Goal: Task Accomplishment & Management: Use online tool/utility

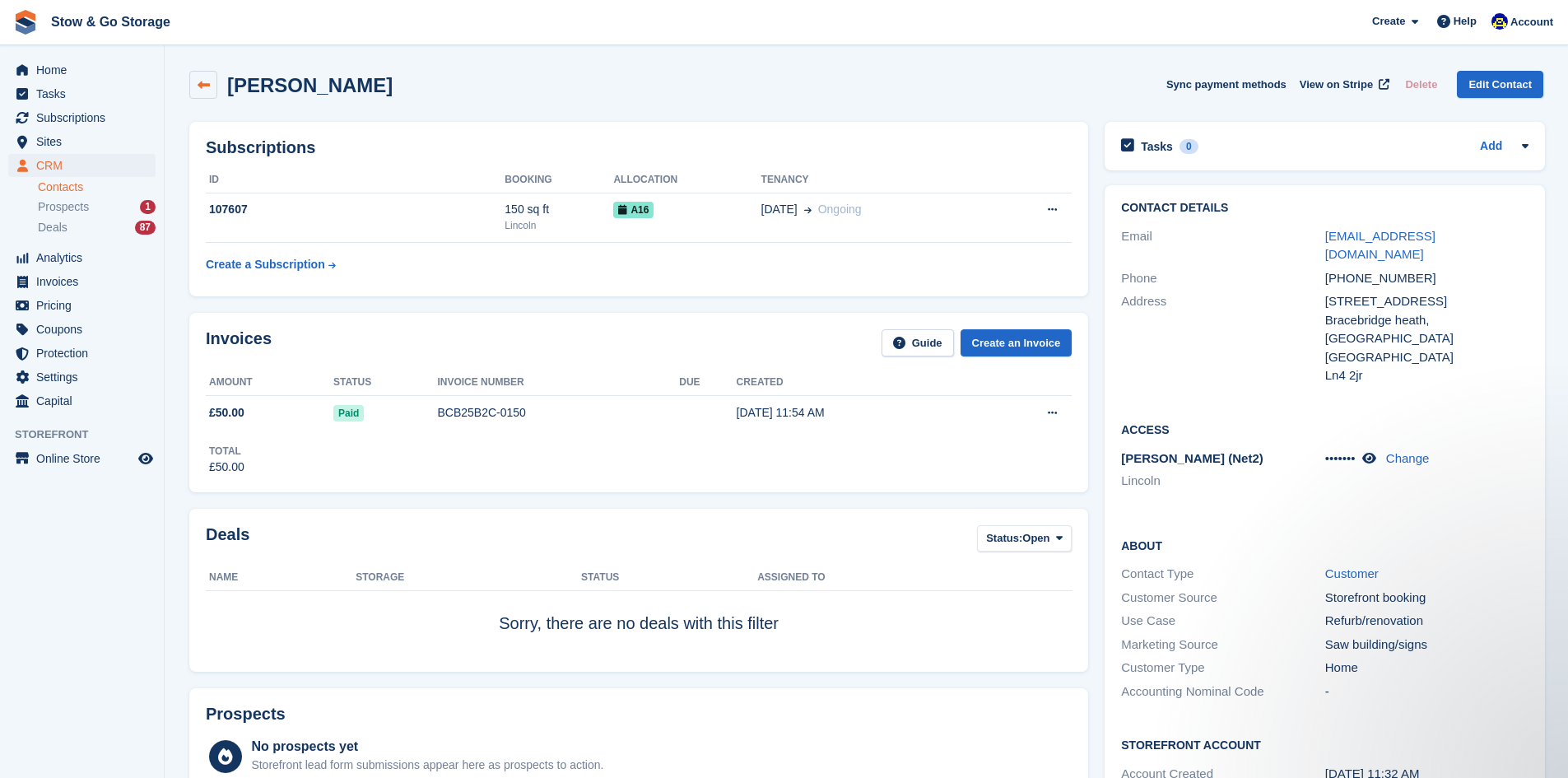
click at [200, 90] on icon at bounding box center [203, 84] width 12 height 12
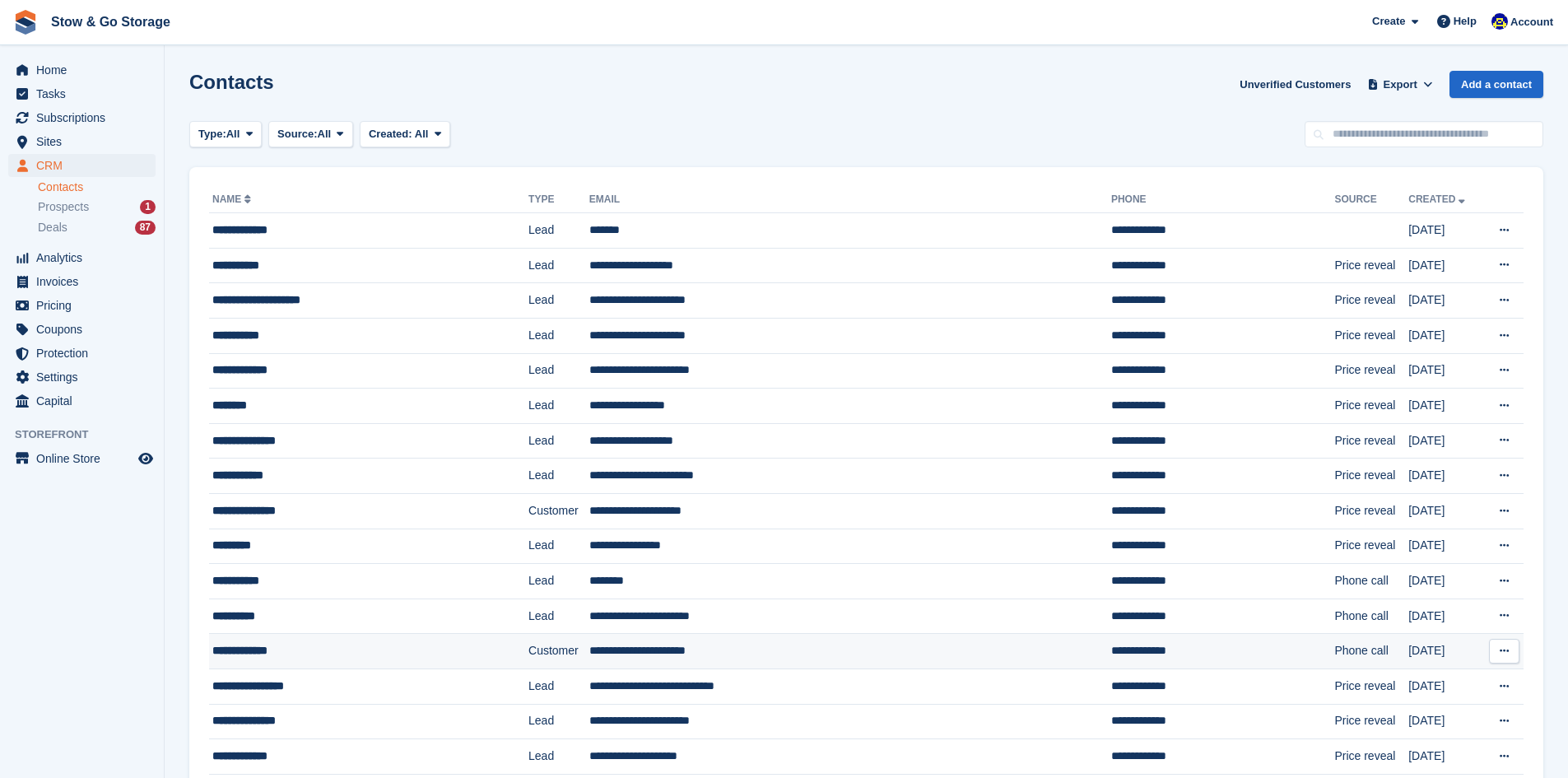
click at [304, 639] on td "**********" at bounding box center [368, 651] width 320 height 35
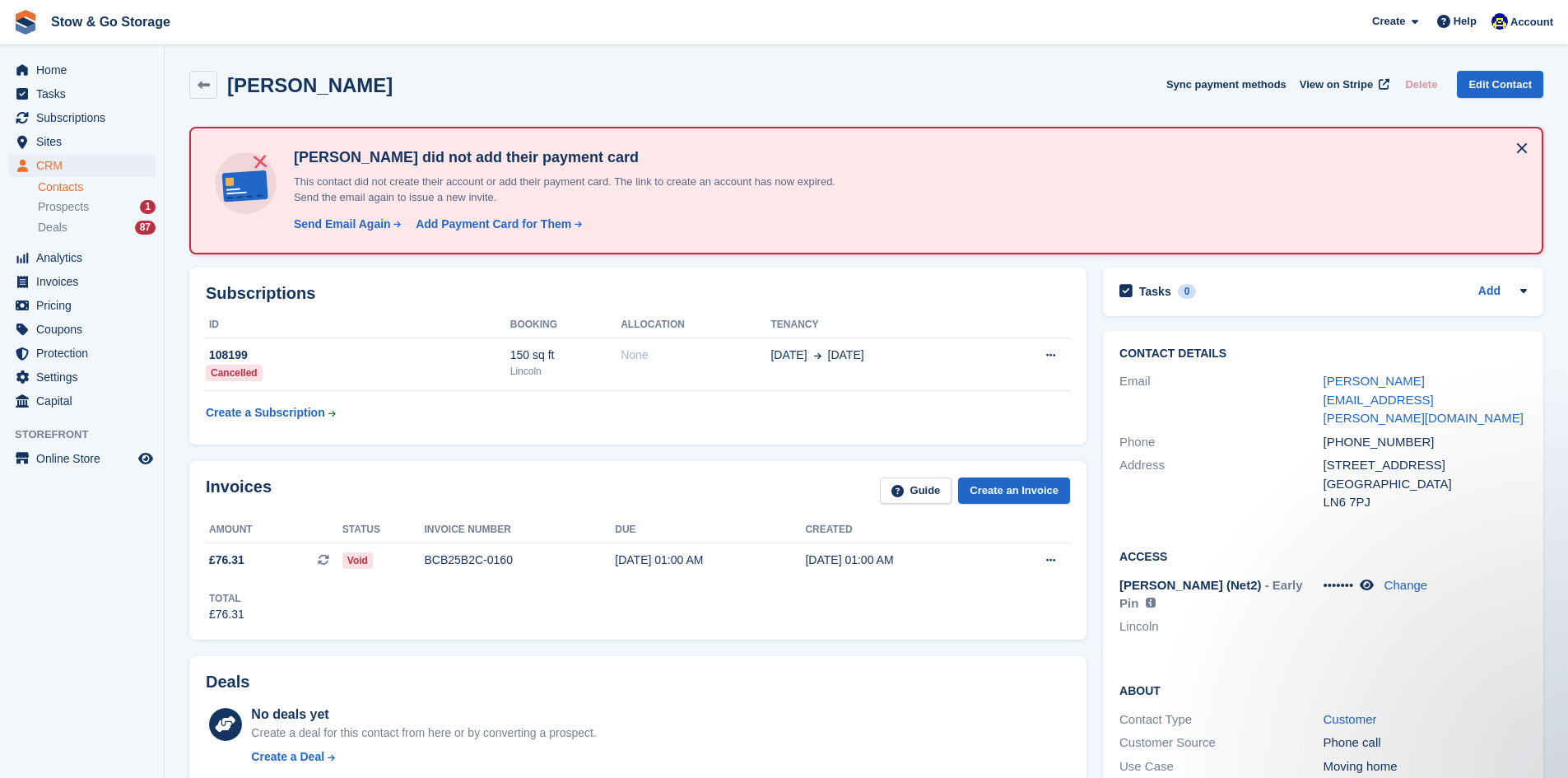
click at [1525, 150] on button at bounding box center [1522, 148] width 27 height 27
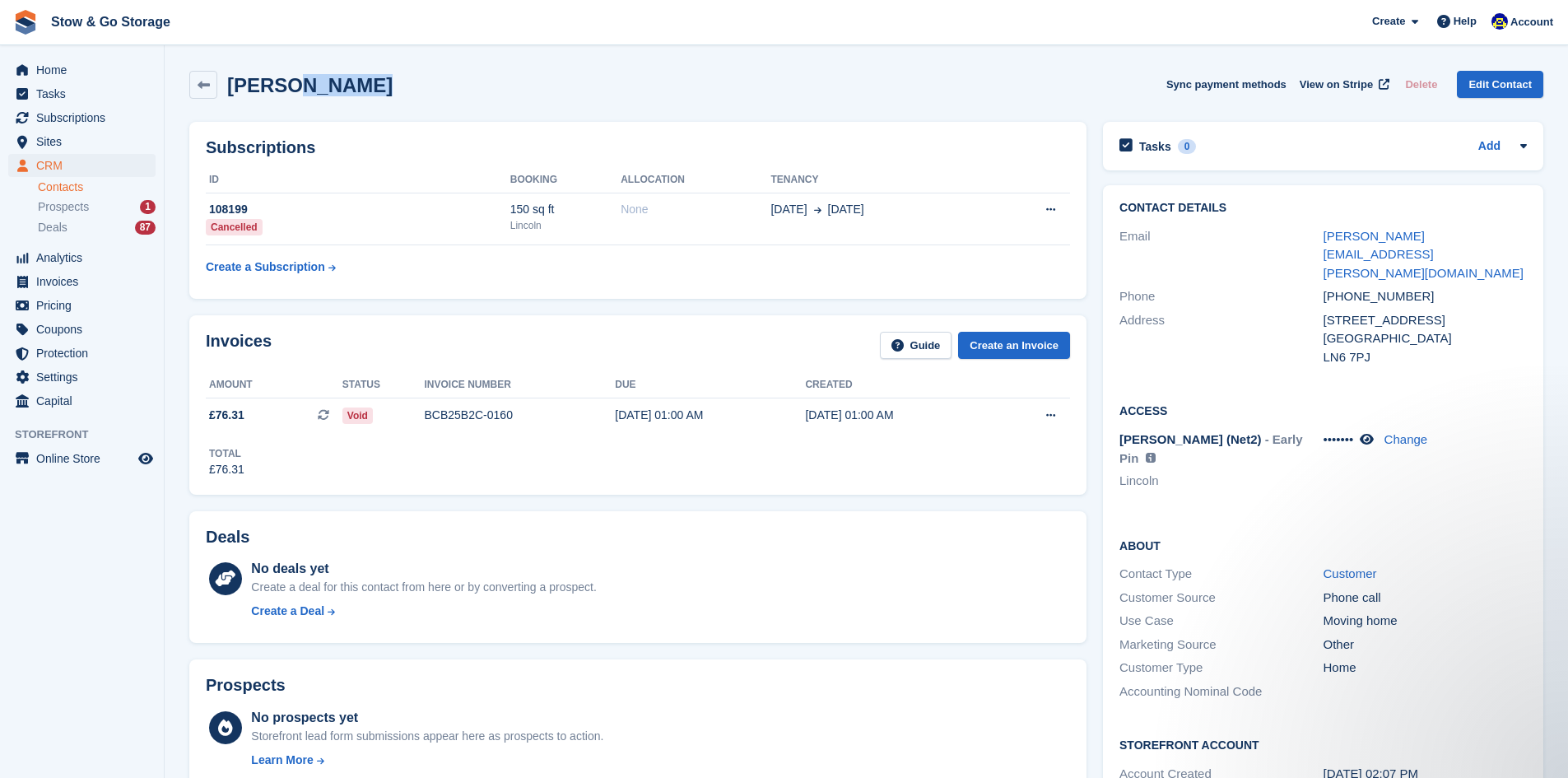
drag, startPoint x: 355, startPoint y: 86, endPoint x: 283, endPoint y: 83, distance: 72.1
click at [283, 83] on div "[PERSON_NAME] Sync payment methods View on Stripe Delete Edit Contact" at bounding box center [866, 84] width 1354 height 28
drag, startPoint x: 341, startPoint y: 121, endPoint x: 301, endPoint y: 118, distance: 40.1
click at [301, 118] on div "Subscriptions ID Booking Allocation Tenancy 108199 Cancelled 150 sq ft Lincoln …" at bounding box center [637, 211] width 913 height 194
drag, startPoint x: 280, startPoint y: 93, endPoint x: 354, endPoint y: 95, distance: 74.0
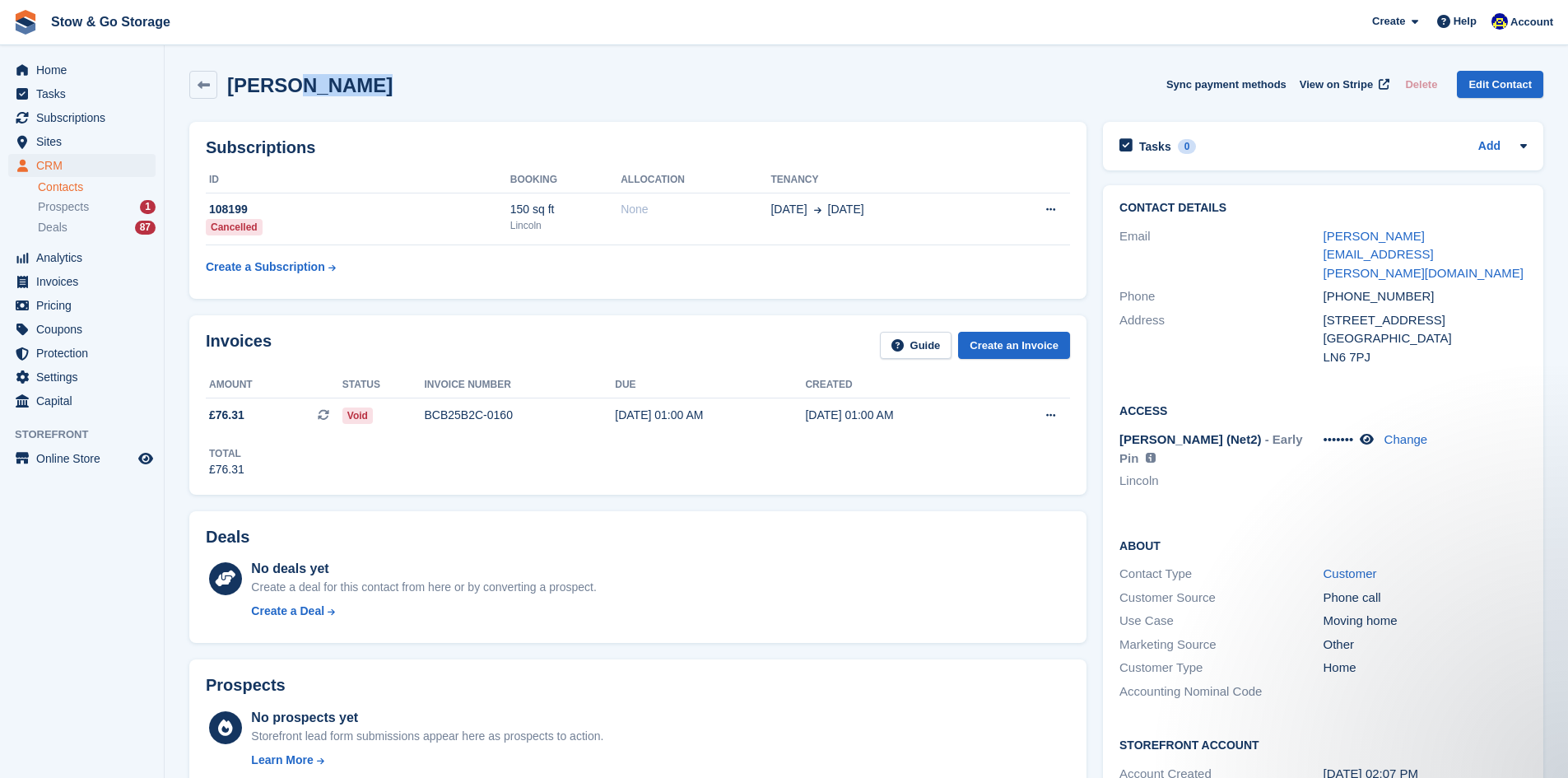
click at [354, 95] on h2 "Peter Hodgins" at bounding box center [309, 84] width 165 height 22
click at [212, 87] on link at bounding box center [203, 84] width 28 height 28
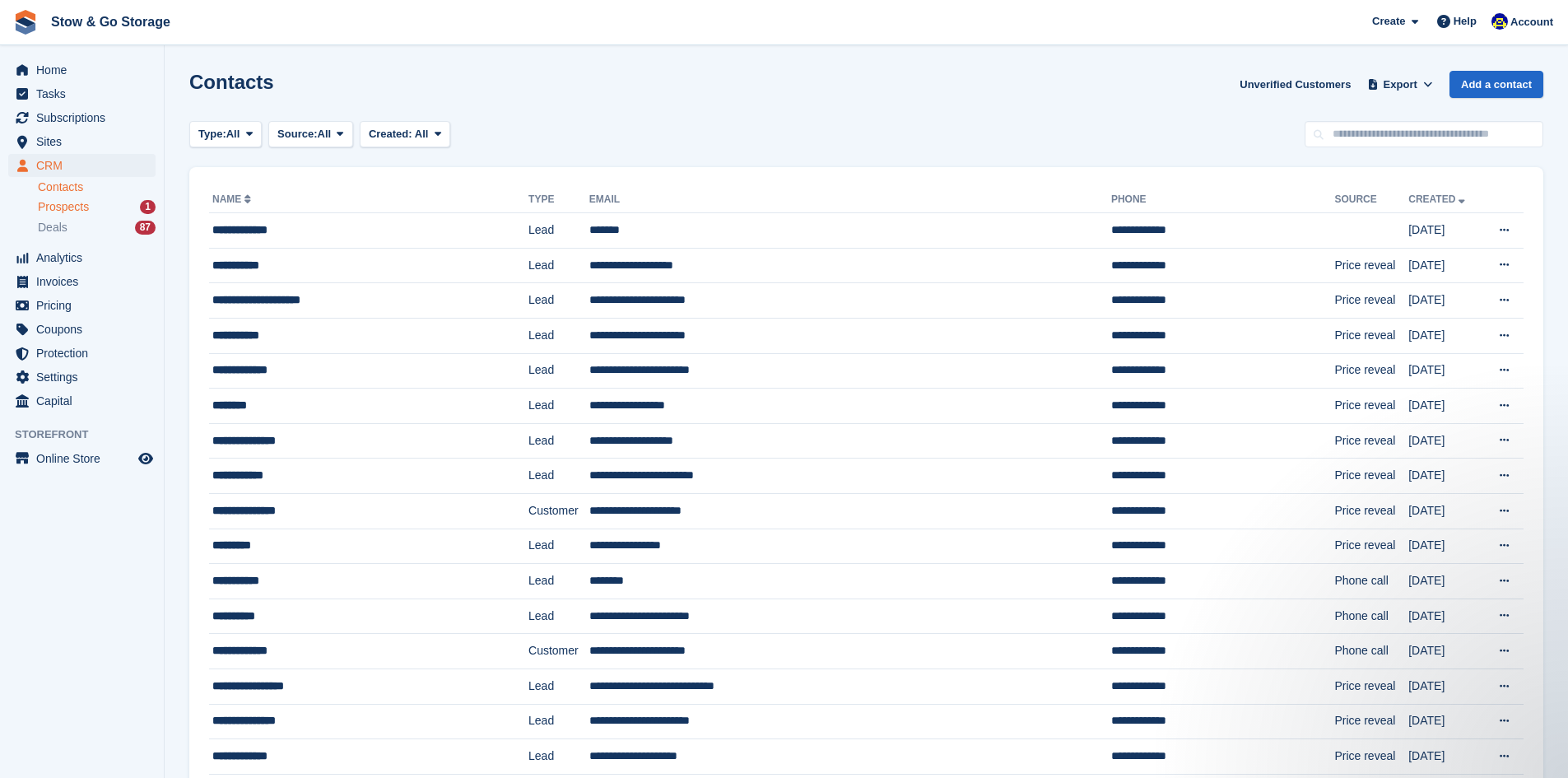
click at [82, 202] on span "Prospects" at bounding box center [64, 207] width 51 height 15
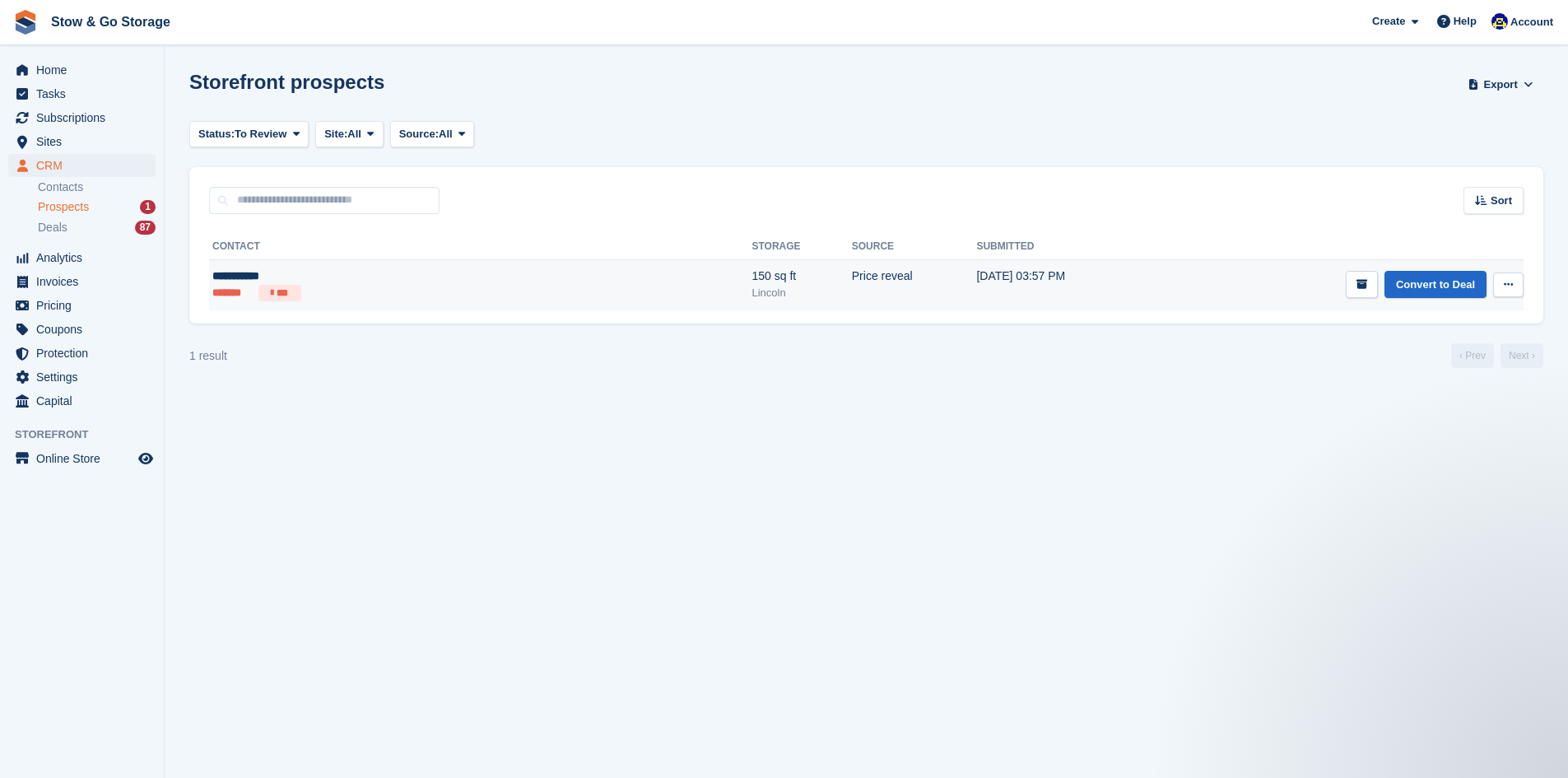
click at [258, 272] on div "**********" at bounding box center [343, 276] width 262 height 17
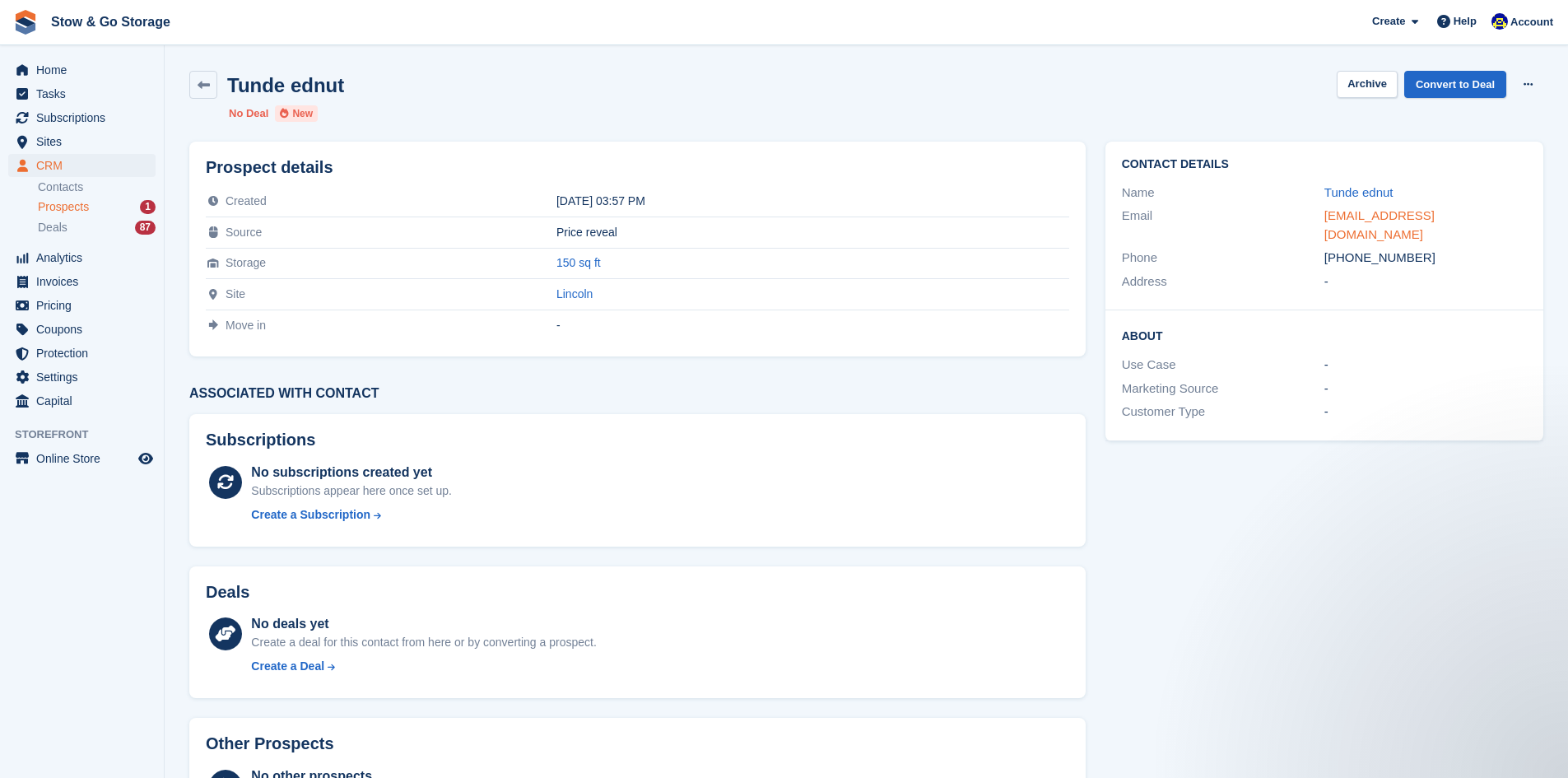
click at [1411, 212] on link "[EMAIL_ADDRESS][DOMAIN_NAME]" at bounding box center [1379, 224] width 110 height 33
click at [1448, 96] on link "Convert to Deal" at bounding box center [1455, 84] width 102 height 28
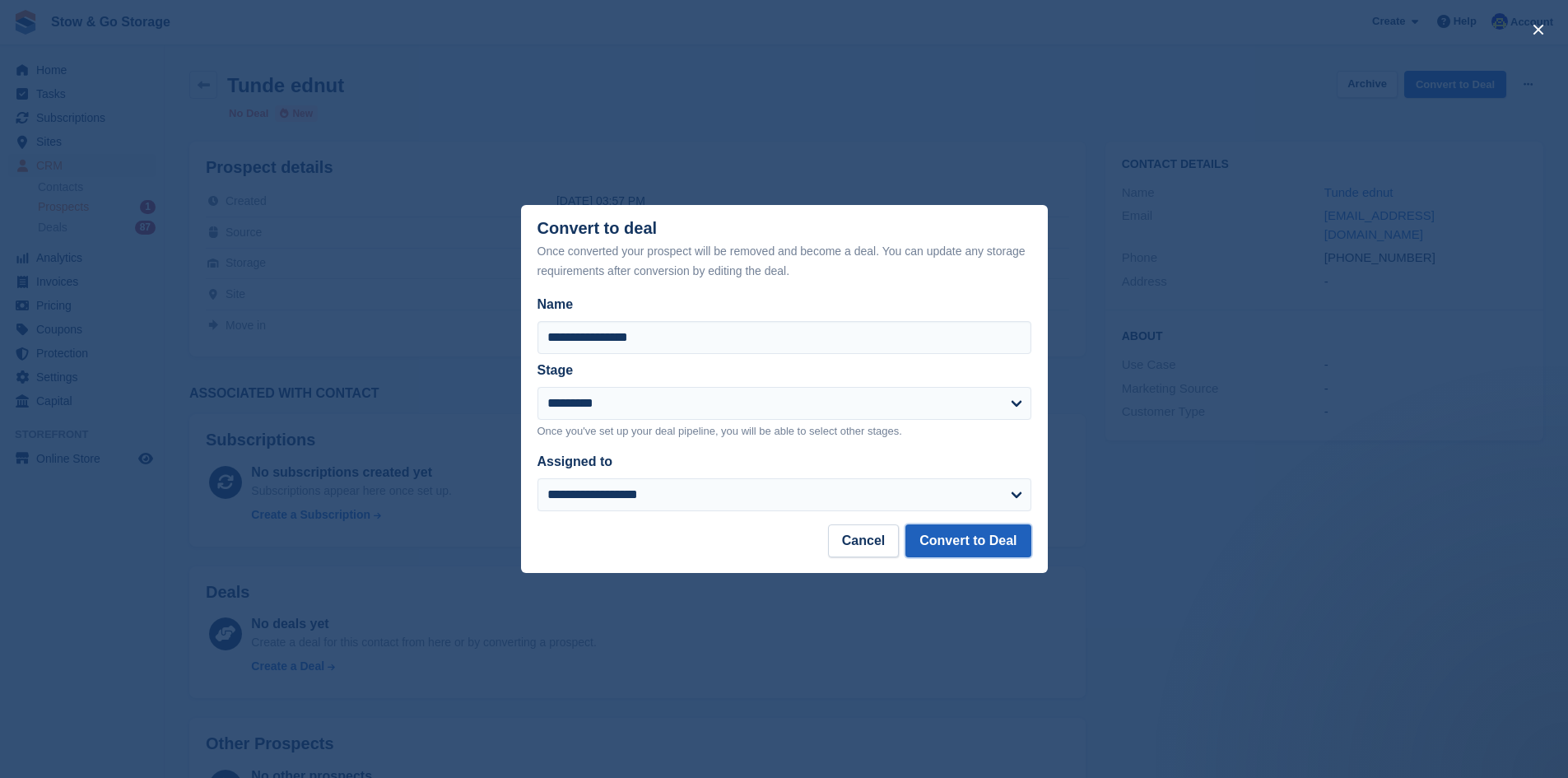
click at [983, 544] on button "Convert to Deal" at bounding box center [968, 541] width 125 height 33
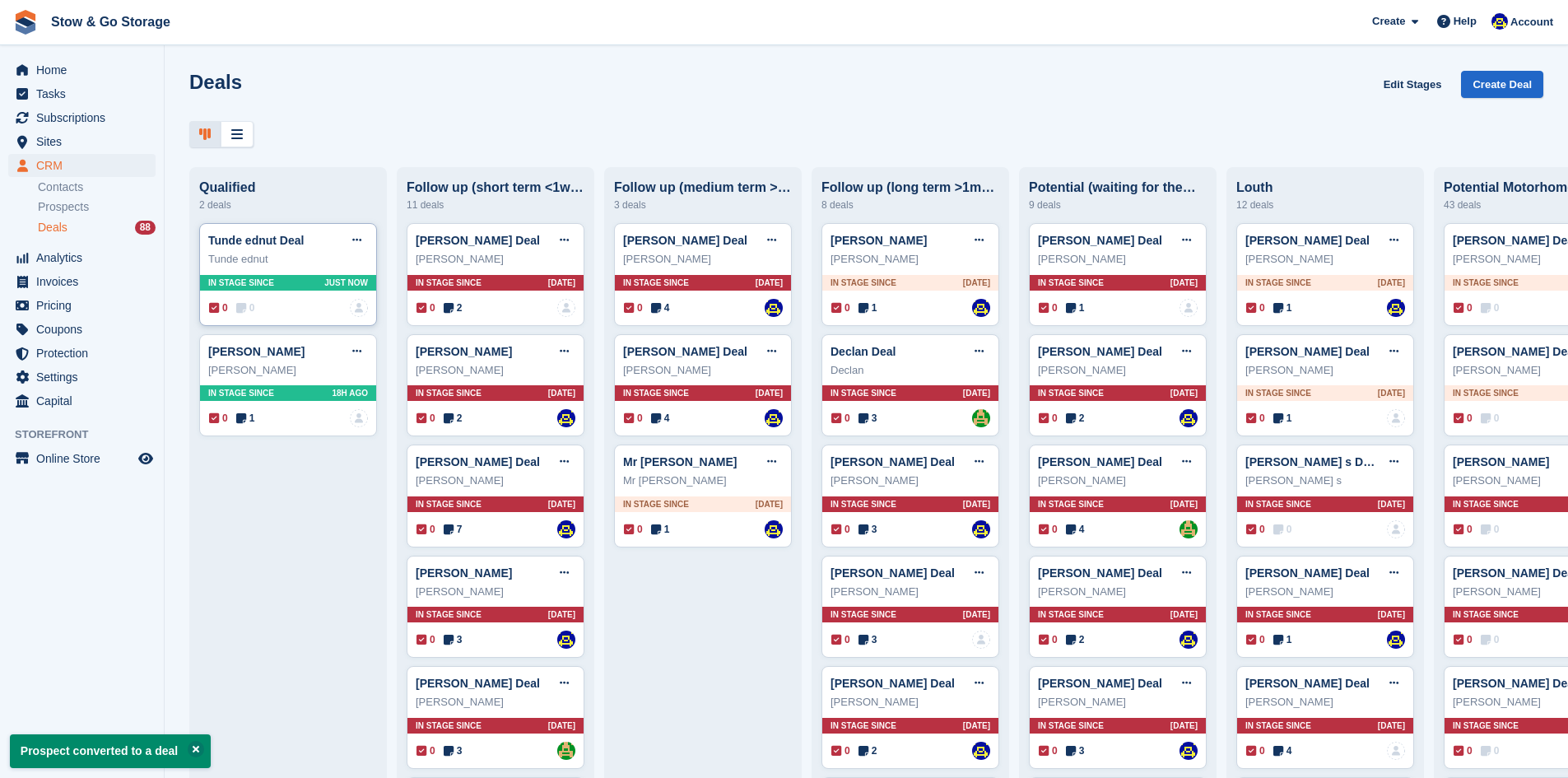
click at [333, 311] on div "0 0 No one is assigned to this deal" at bounding box center [287, 307] width 158 height 18
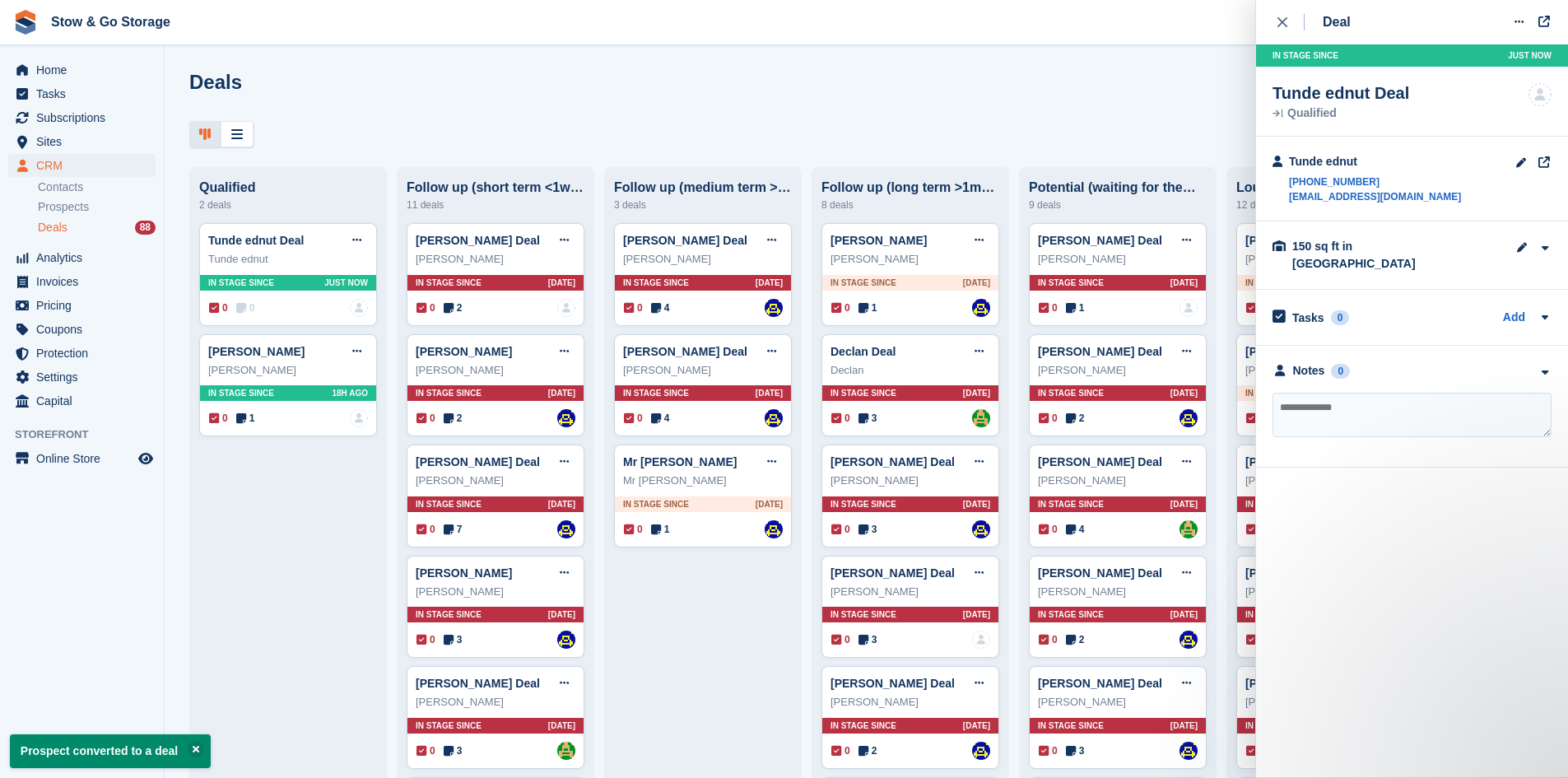
click at [1310, 393] on textarea at bounding box center [1411, 415] width 279 height 45
type textarea "**********"
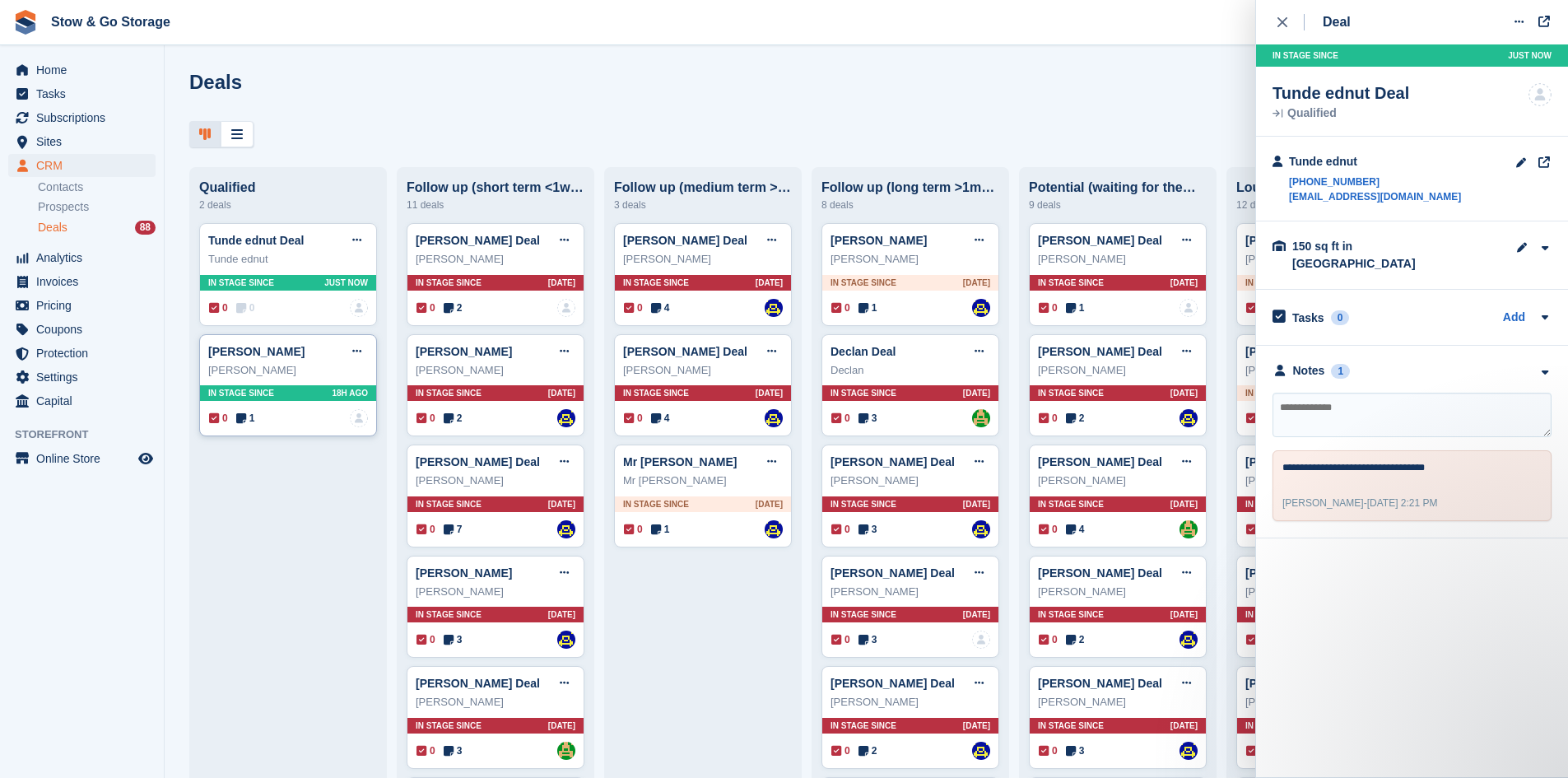
click at [271, 435] on div "[PERSON_NAME] Edit deal [PERSON_NAME] as won [PERSON_NAME] as lost Delete deal …" at bounding box center [287, 385] width 177 height 102
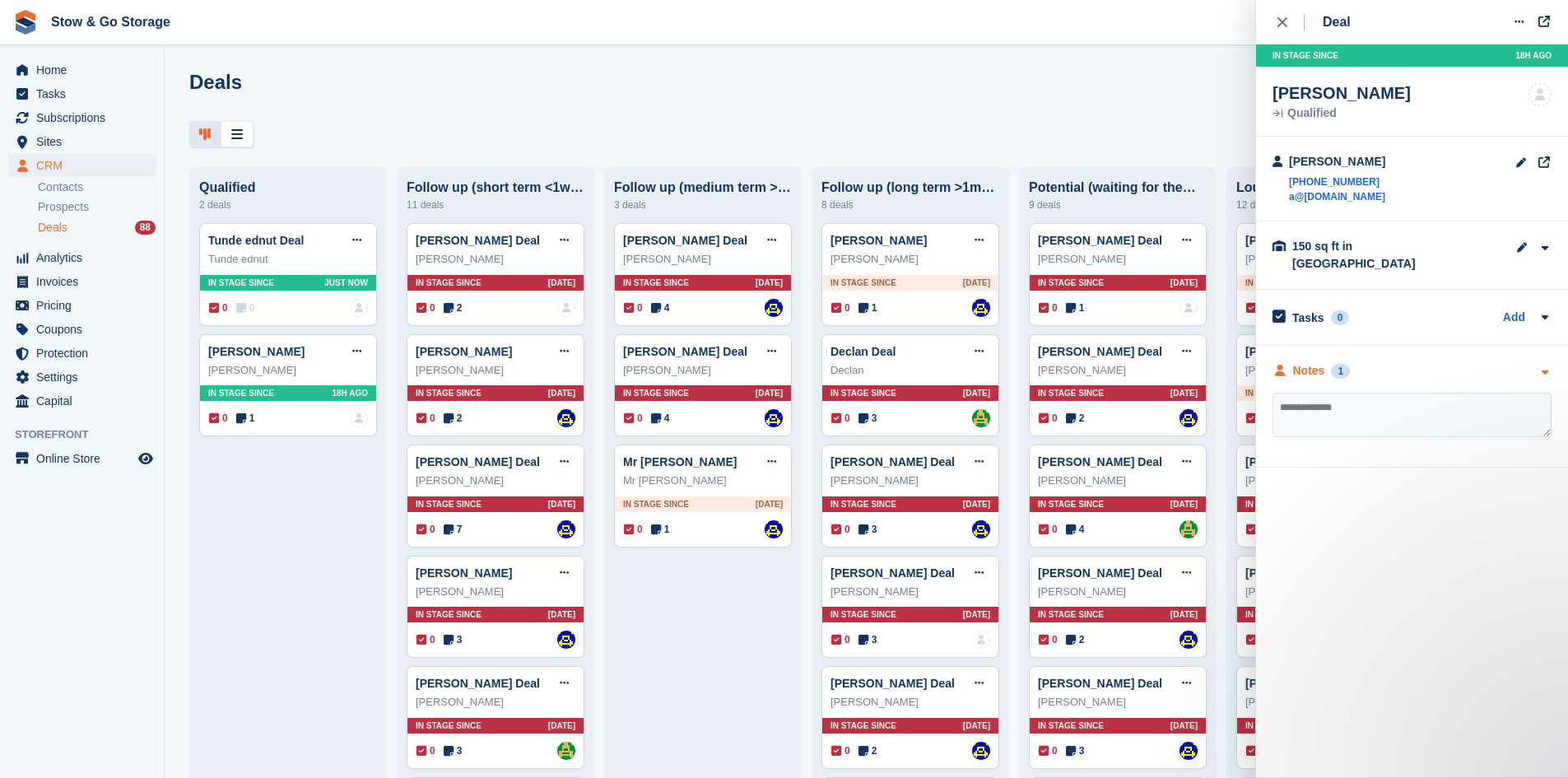
click at [1307, 362] on div "Notes" at bounding box center [1309, 371] width 32 height 17
